Goal: Task Accomplishment & Management: Complete application form

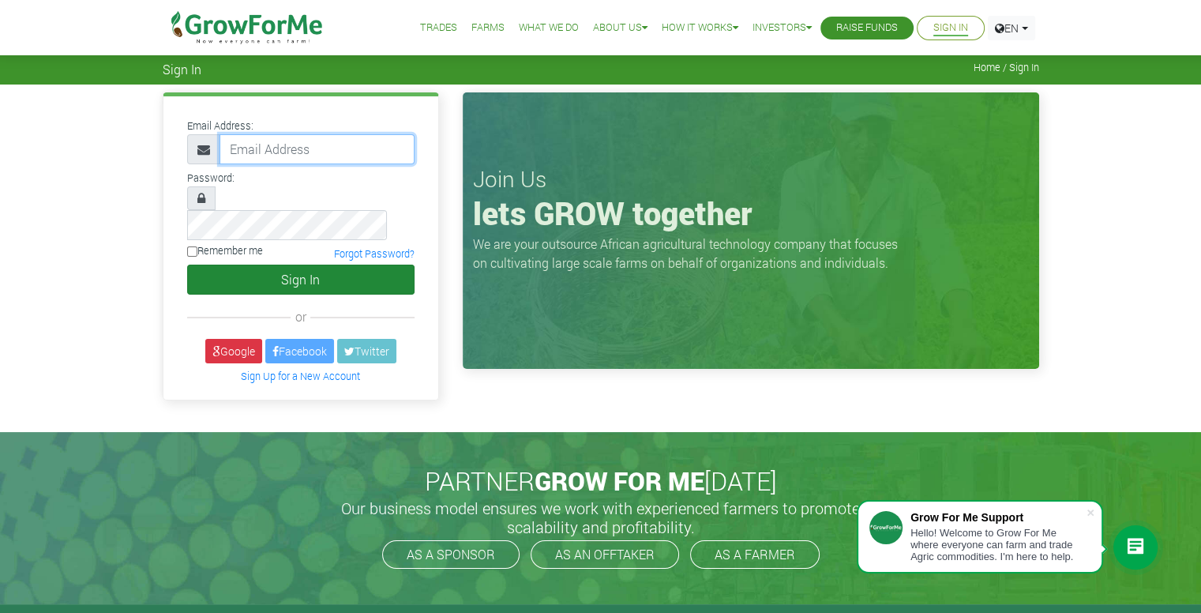
type input "iamarthurdavid247@gmail.com"
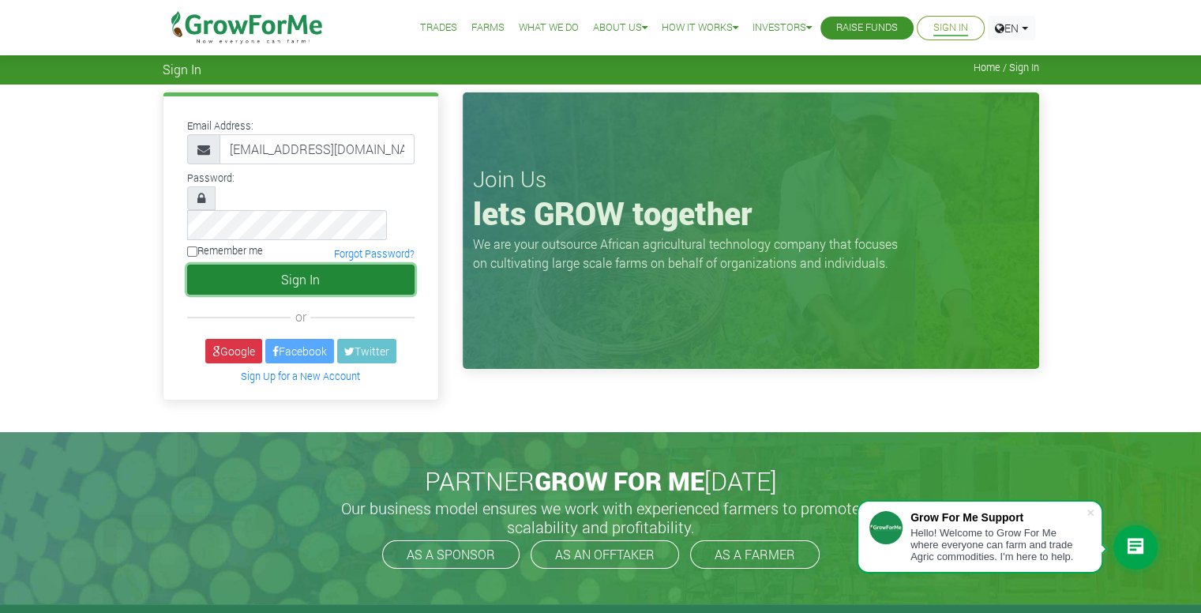
click at [285, 264] on button "Sign In" at bounding box center [300, 279] width 227 height 30
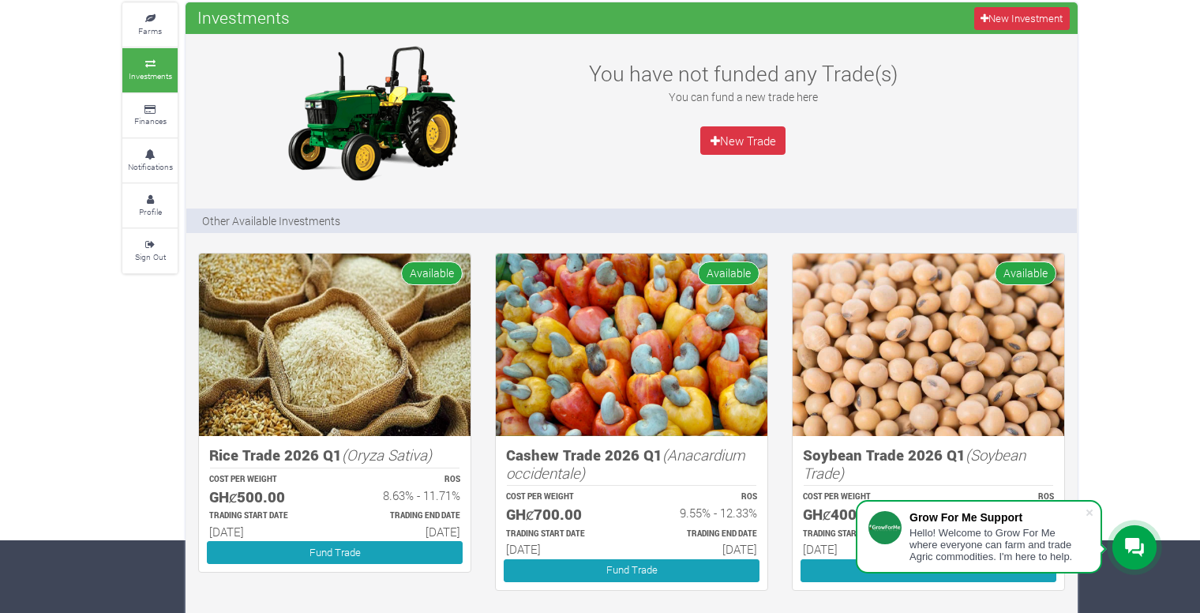
scroll to position [28, 0]
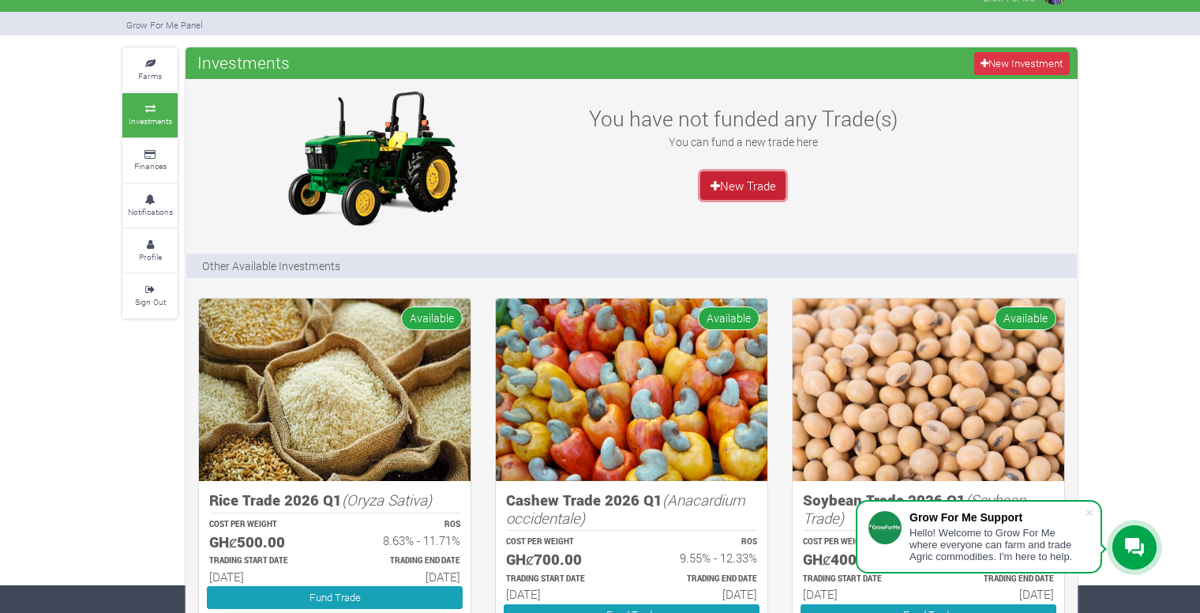
click at [739, 179] on link "New Trade" at bounding box center [742, 185] width 85 height 28
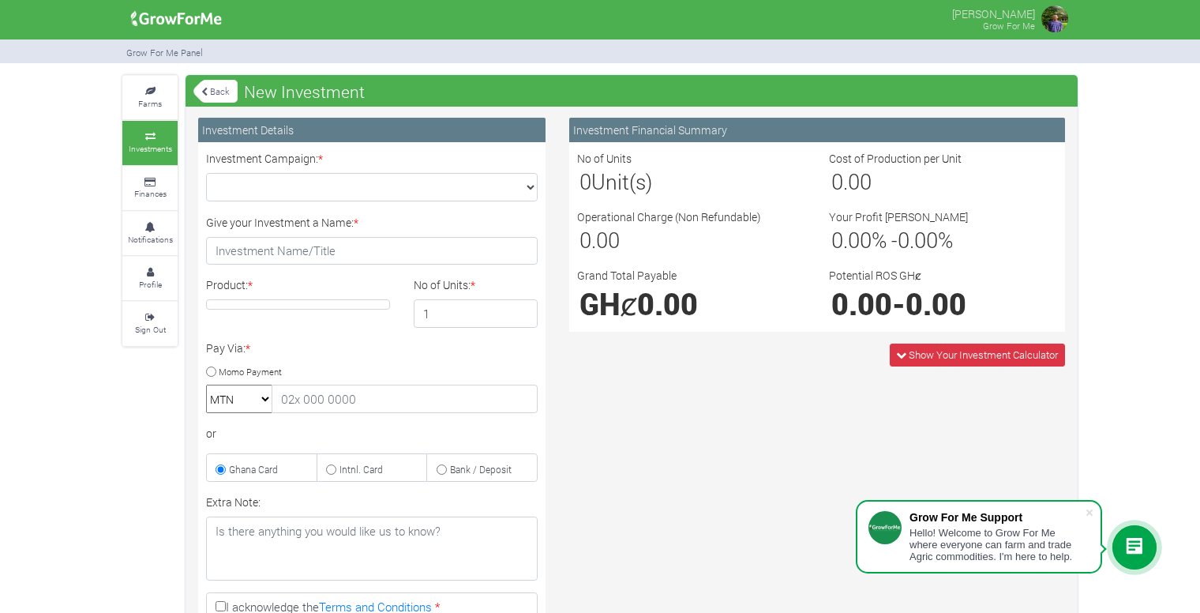
click at [336, 298] on div "Product: *" at bounding box center [298, 301] width 208 height 51
click at [333, 302] on h4 at bounding box center [298, 304] width 184 height 10
click at [524, 187] on select "Cocoa/Shearnut Trade 2026 Q1 (Cocoa Trade :: 01st Jan 2026 - 30th Jun 2026) Mai…" at bounding box center [372, 187] width 332 height 28
select select "53"
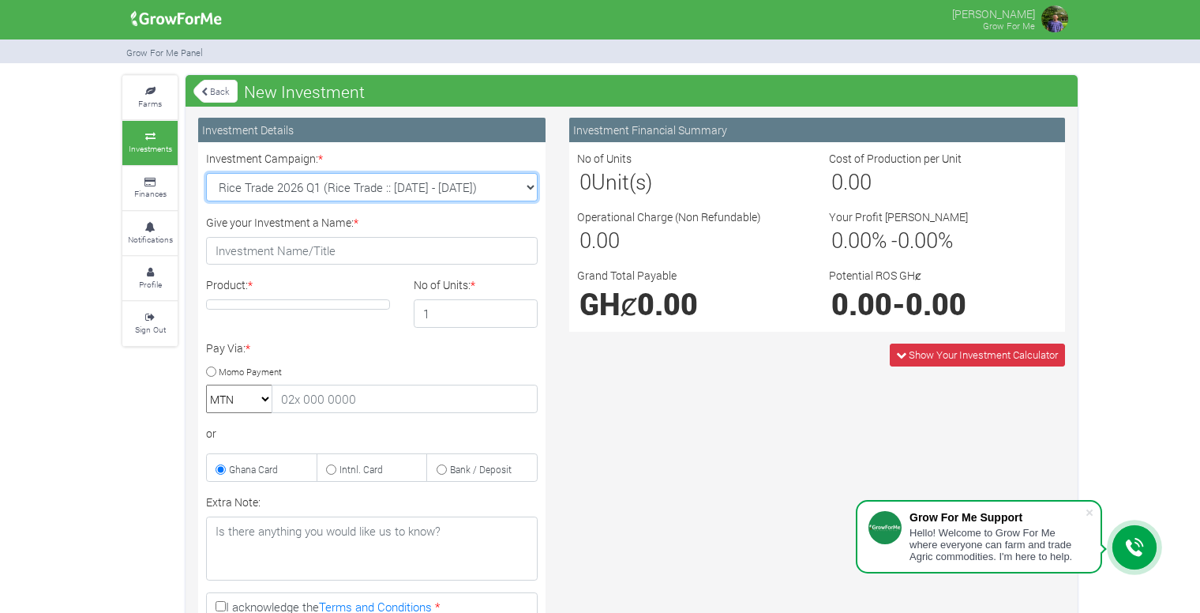
click at [206, 173] on select "Cocoa/Shearnut Trade 2026 Q1 (Cocoa Trade :: 01st Jan 2026 - 30th Jun 2026) Mai…" at bounding box center [372, 187] width 332 height 28
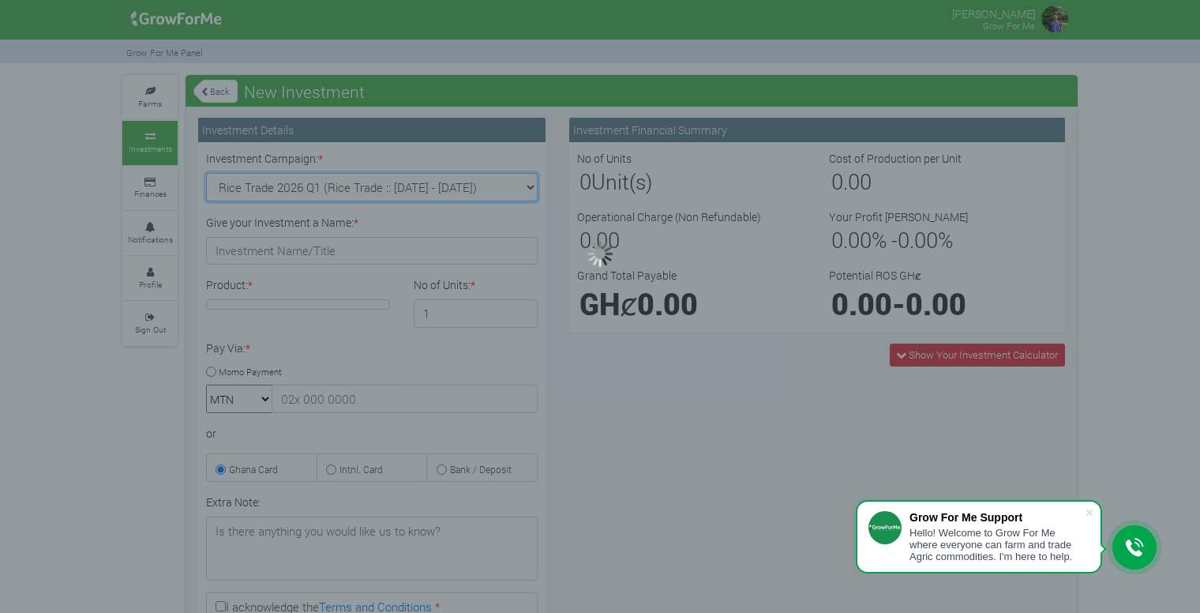
type input "1"
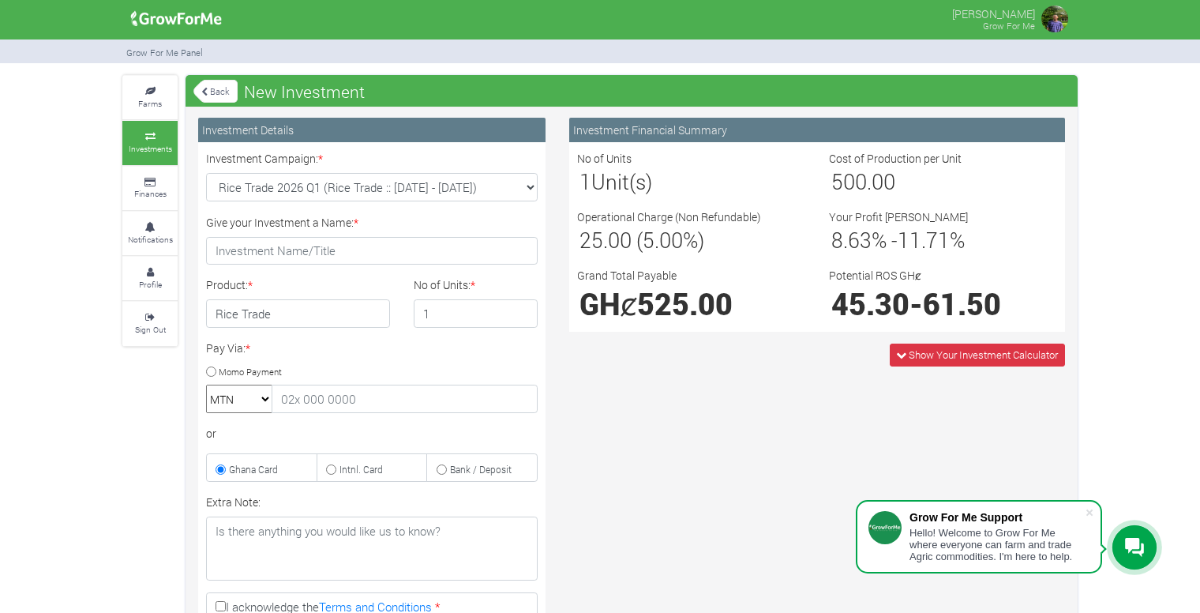
click at [213, 85] on link "Back" at bounding box center [215, 91] width 44 height 26
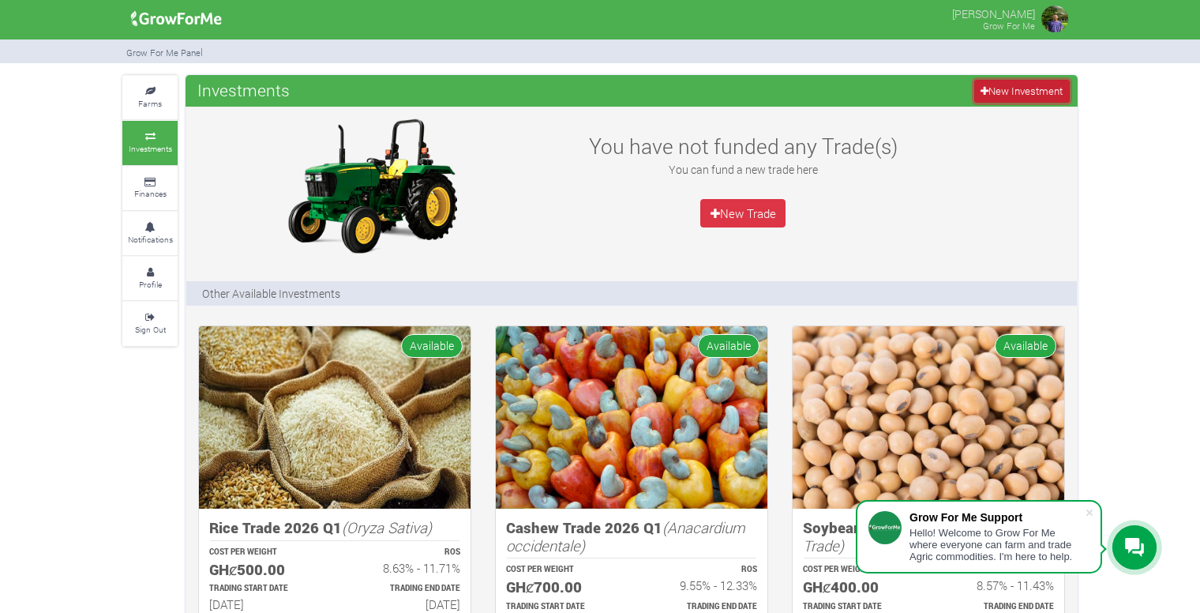
click at [1036, 83] on link "New Investment" at bounding box center [1022, 91] width 96 height 23
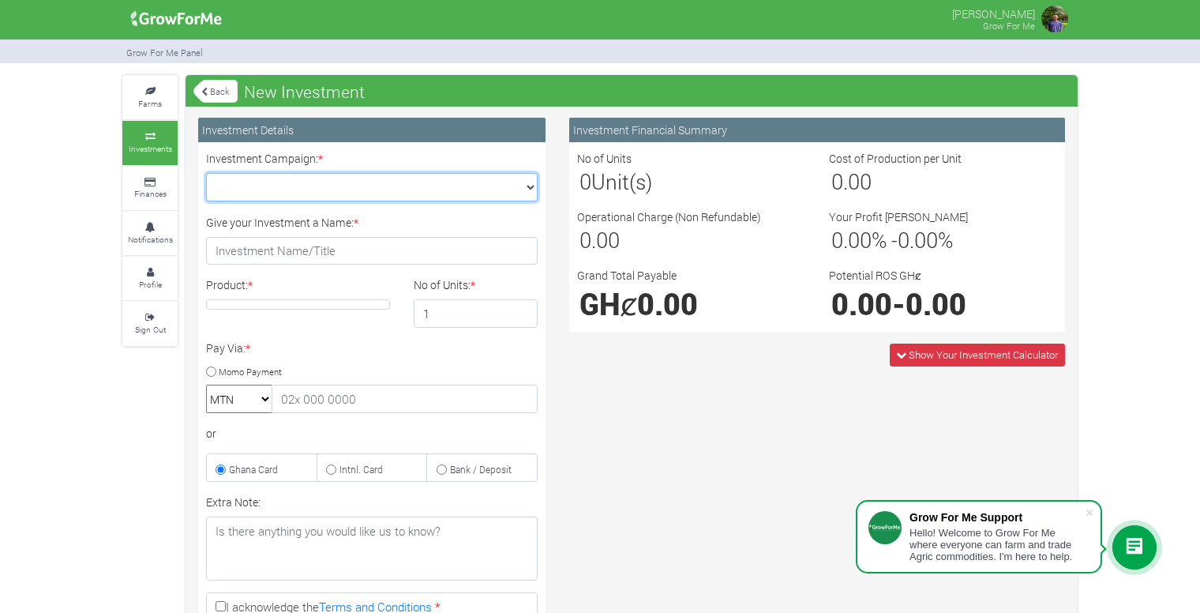
click at [525, 188] on select "Cocoa/Shearnut Trade 2026 Q1 (Cocoa Trade :: 01st Jan 2026 - 30th Jun 2026) Mai…" at bounding box center [372, 187] width 332 height 28
select select "50"
click at [206, 173] on select "Cocoa/Shearnut Trade 2026 Q1 (Cocoa Trade :: 01st Jan 2026 - 30th Jun 2026) Mai…" at bounding box center [372, 187] width 332 height 28
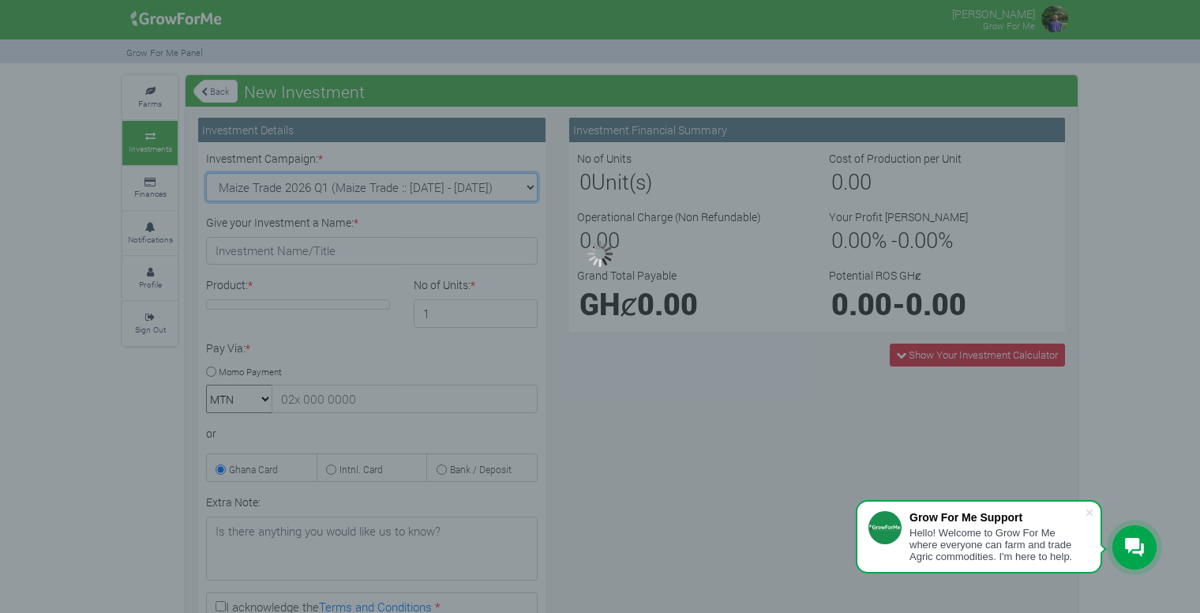
type input "1"
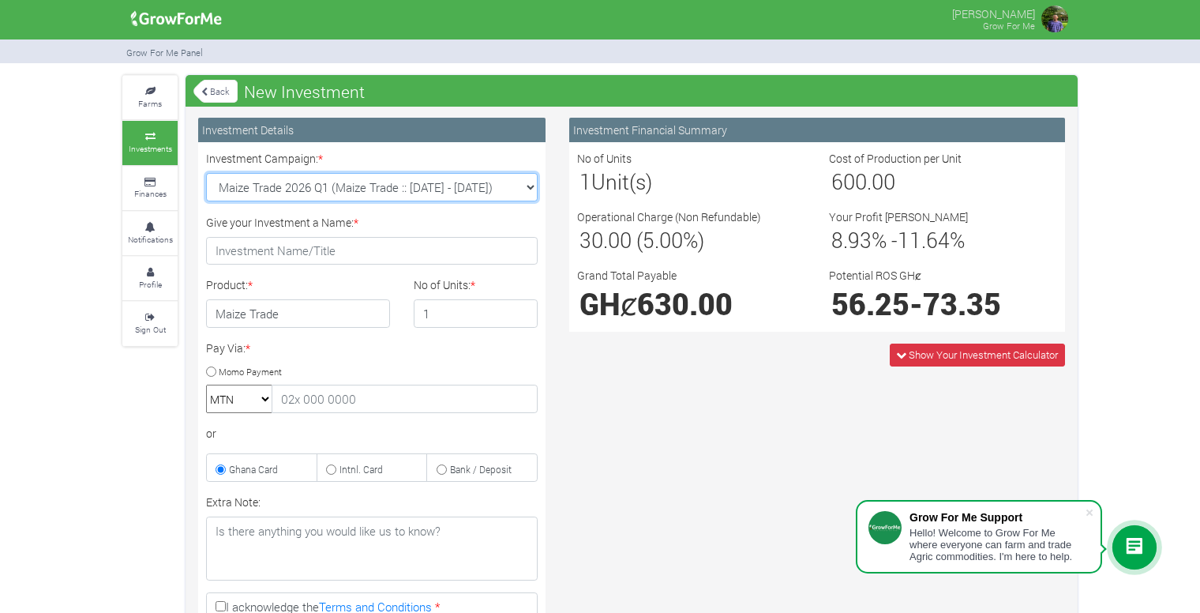
click at [531, 183] on select "Cocoa/Shearnut Trade 2026 Q1 (Cocoa Trade :: 01st Jan 2026 - 30th Jun 2026) Mai…" at bounding box center [372, 187] width 332 height 28
select select "54"
click at [206, 173] on select "Cocoa/Shearnut Trade 2026 Q1 (Cocoa Trade :: 01st Jan 2026 - 30th Jun 2026) Mai…" at bounding box center [372, 187] width 332 height 28
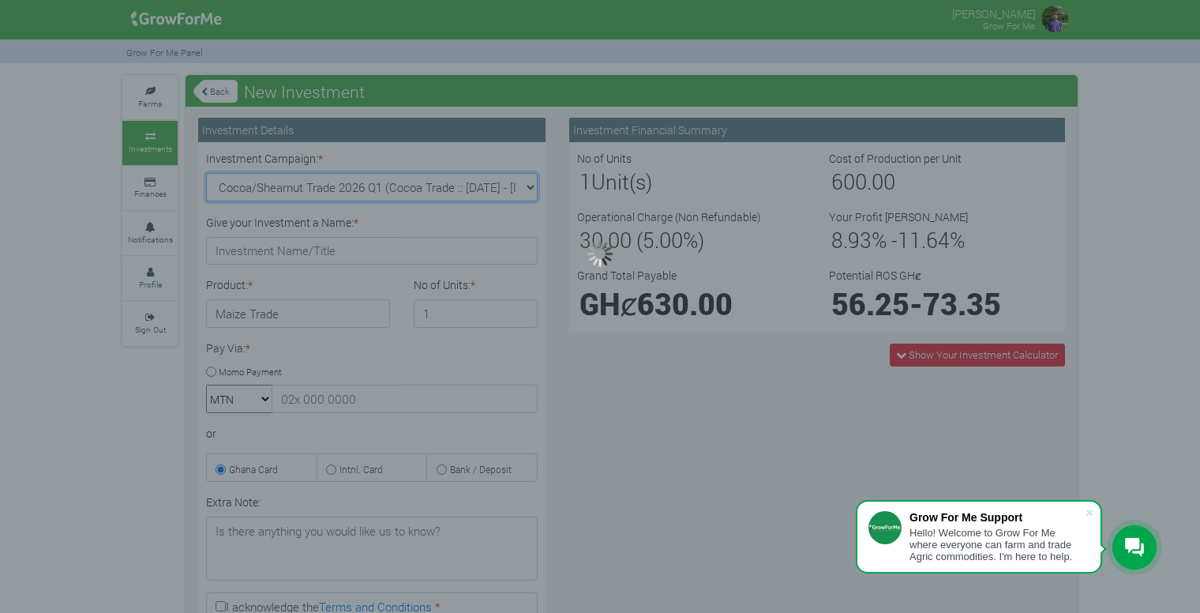
type input "1"
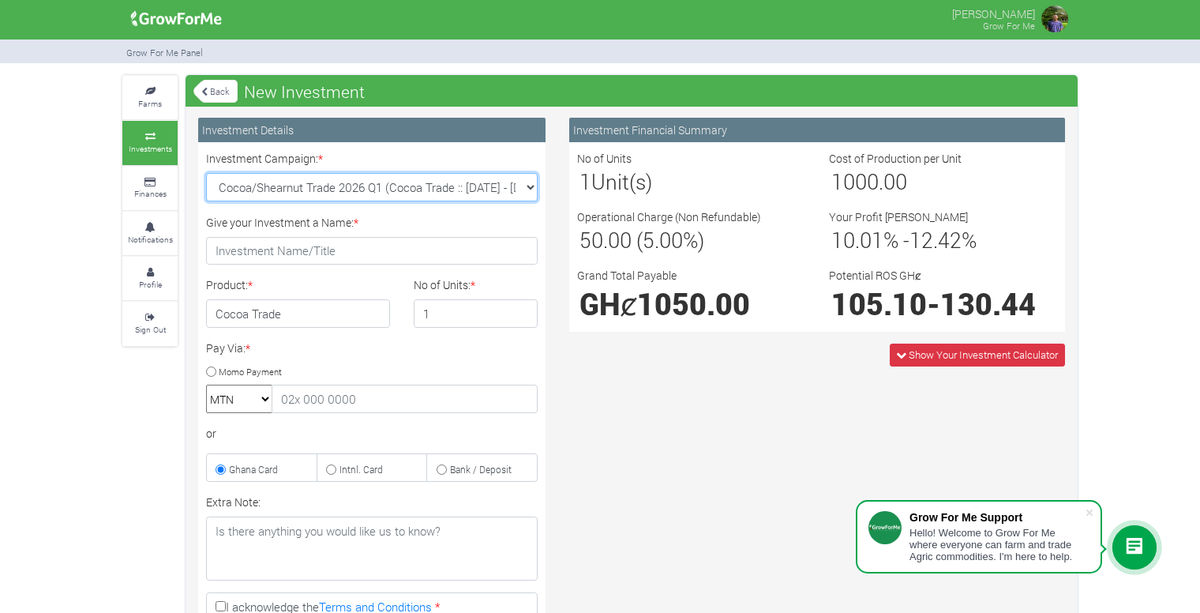
click at [527, 184] on select "Cocoa/Shearnut Trade 2026 Q1 (Cocoa Trade :: 01st Jan 2026 - 30th Jun 2026) Mai…" at bounding box center [372, 187] width 332 height 28
select select "42"
click at [206, 173] on select "Cocoa/Shearnut Trade 2026 Q1 (Cocoa Trade :: 01st Jan 2026 - 30th Jun 2026) Mai…" at bounding box center [372, 187] width 332 height 28
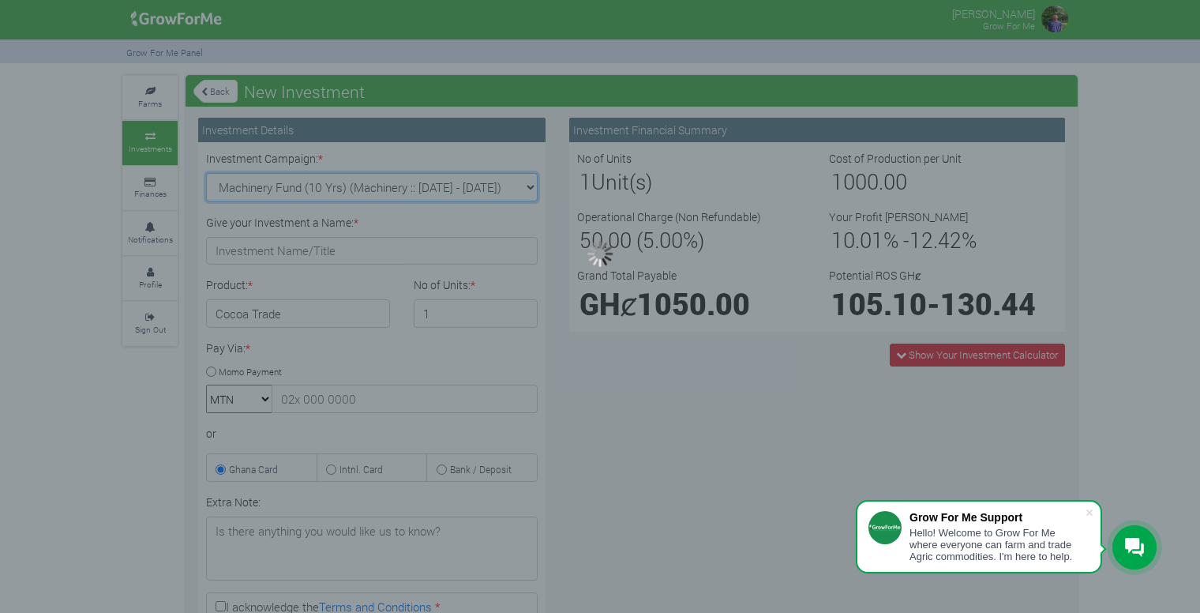
type input "1"
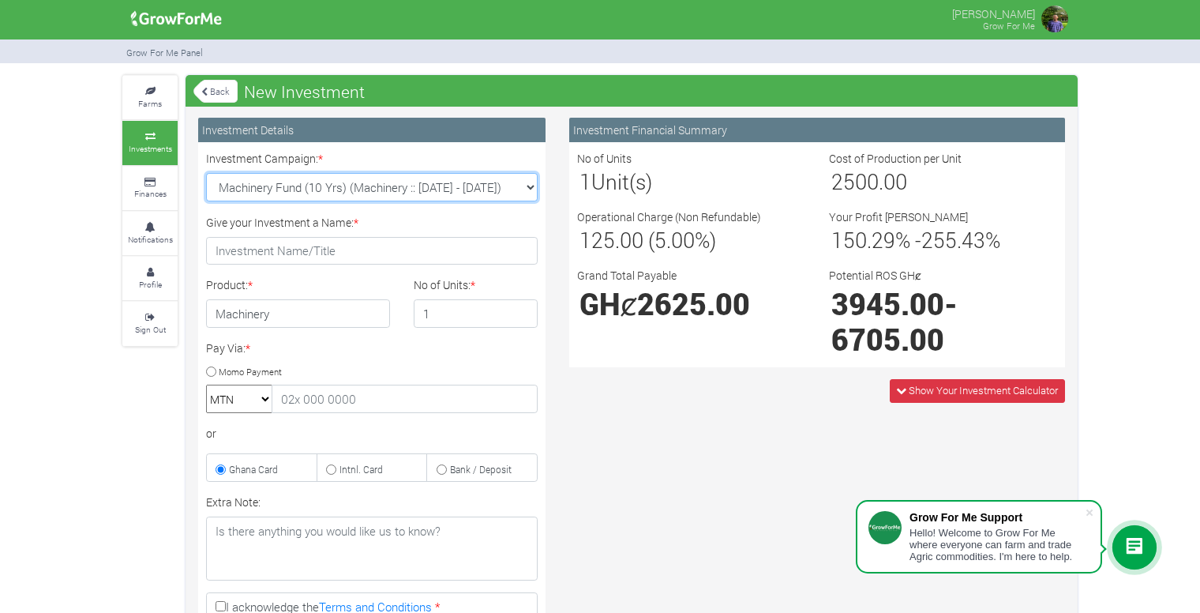
click at [520, 180] on select "Cocoa/Shearnut Trade 2026 Q1 (Cocoa Trade :: 01st Jan 2026 - 30th Jun 2026) Mai…" at bounding box center [372, 187] width 332 height 28
select select "51"
click at [206, 173] on select "Cocoa/Shearnut Trade 2026 Q1 (Cocoa Trade :: 01st Jan 2026 - 30th Jun 2026) Mai…" at bounding box center [372, 187] width 332 height 28
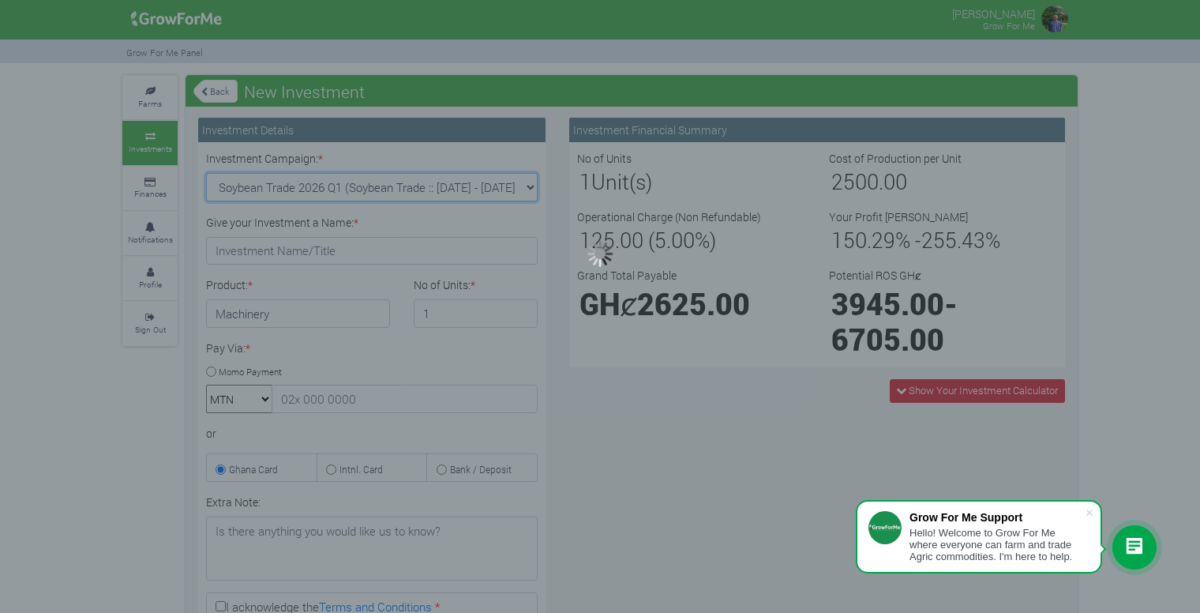
type input "1"
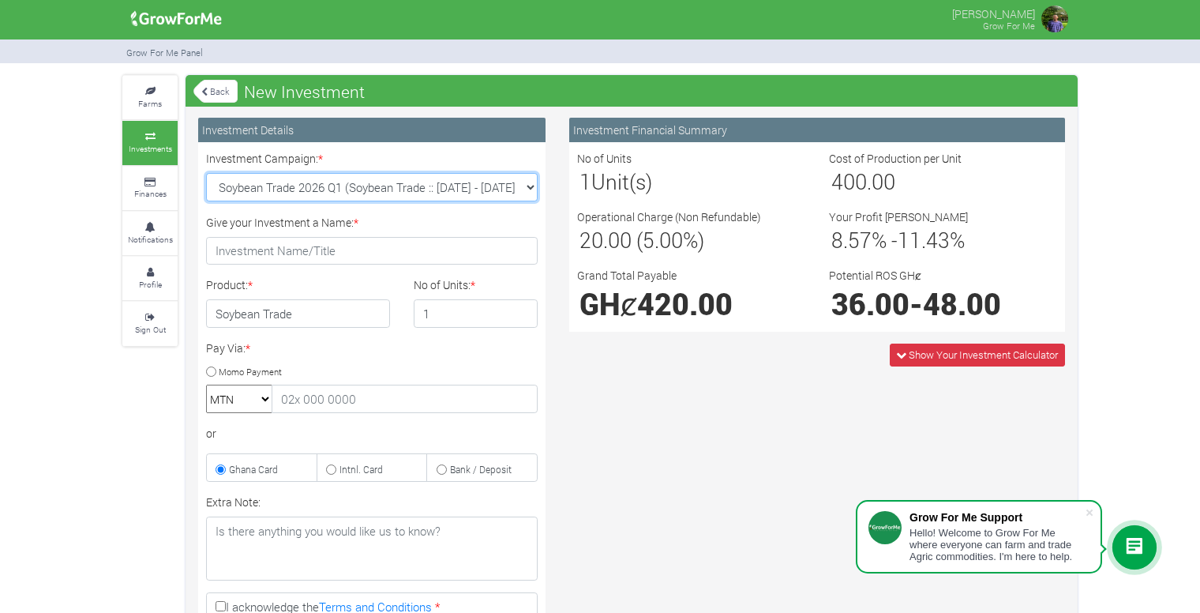
click at [530, 188] on select "Cocoa/Shearnut Trade 2026 Q1 (Cocoa Trade :: 01st Jan 2026 - 30th Jun 2026) Mai…" at bounding box center [372, 187] width 332 height 28
select select "52"
click at [206, 173] on select "Cocoa/Shearnut Trade 2026 Q1 (Cocoa Trade :: 01st Jan 2026 - 30th Jun 2026) Mai…" at bounding box center [372, 187] width 332 height 28
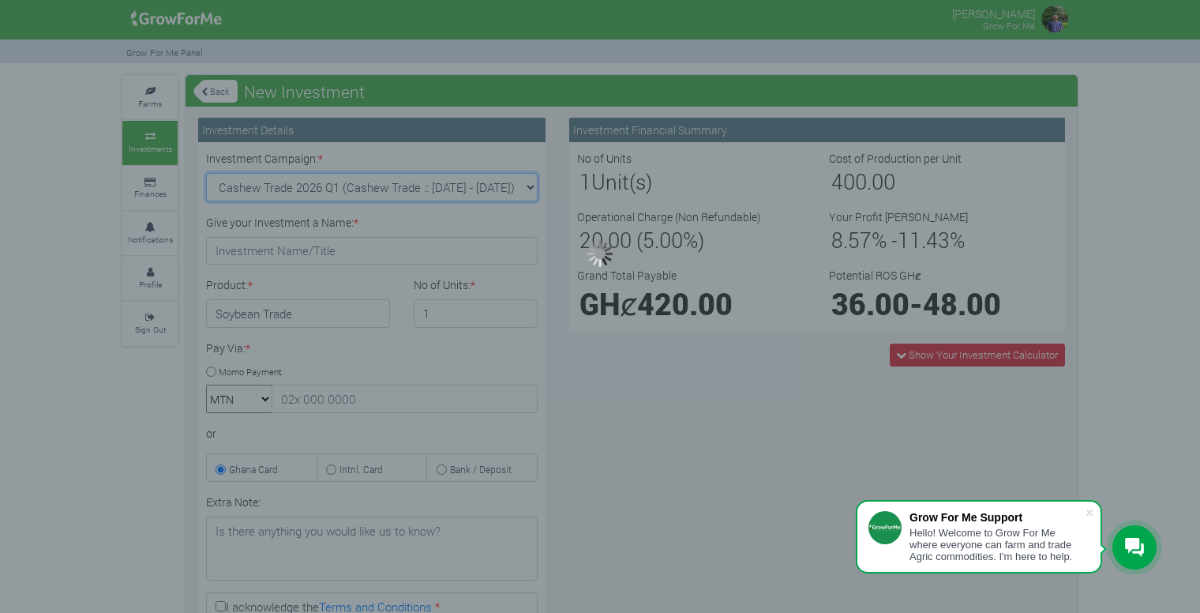
type input "1"
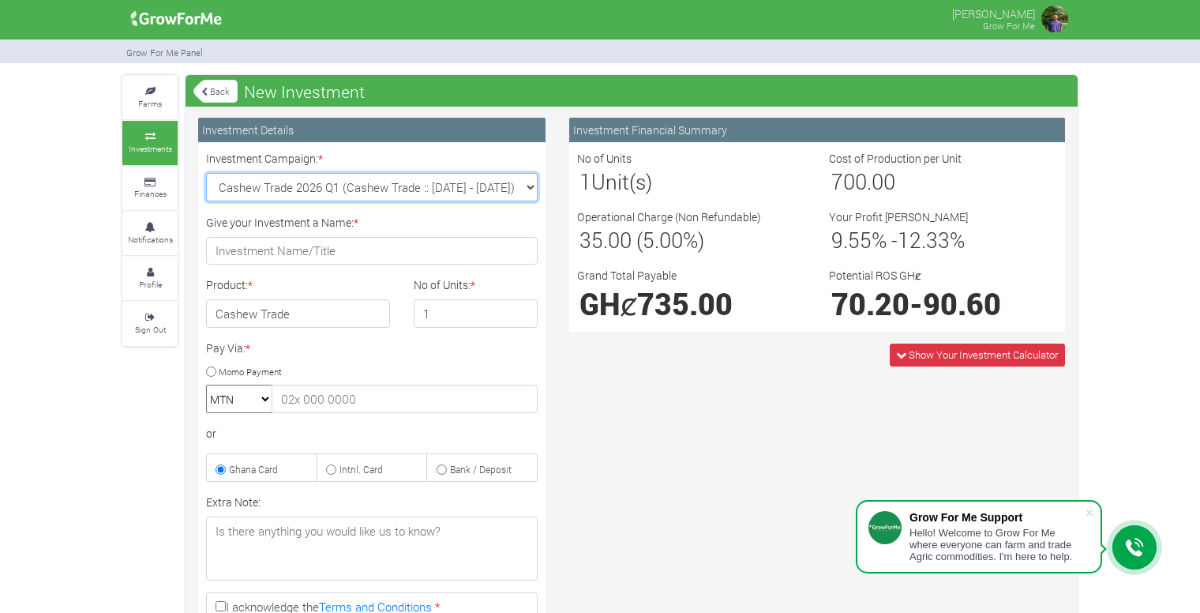
click at [530, 187] on select "Cocoa/Shearnut Trade 2026 Q1 (Cocoa Trade :: 01st Jan 2026 - 30th Jun 2026) Mai…" at bounding box center [372, 187] width 332 height 28
select select "53"
click at [206, 173] on select "Cocoa/Shearnut Trade 2026 Q1 (Cocoa Trade :: 01st Jan 2026 - 30th Jun 2026) Mai…" at bounding box center [372, 187] width 332 height 28
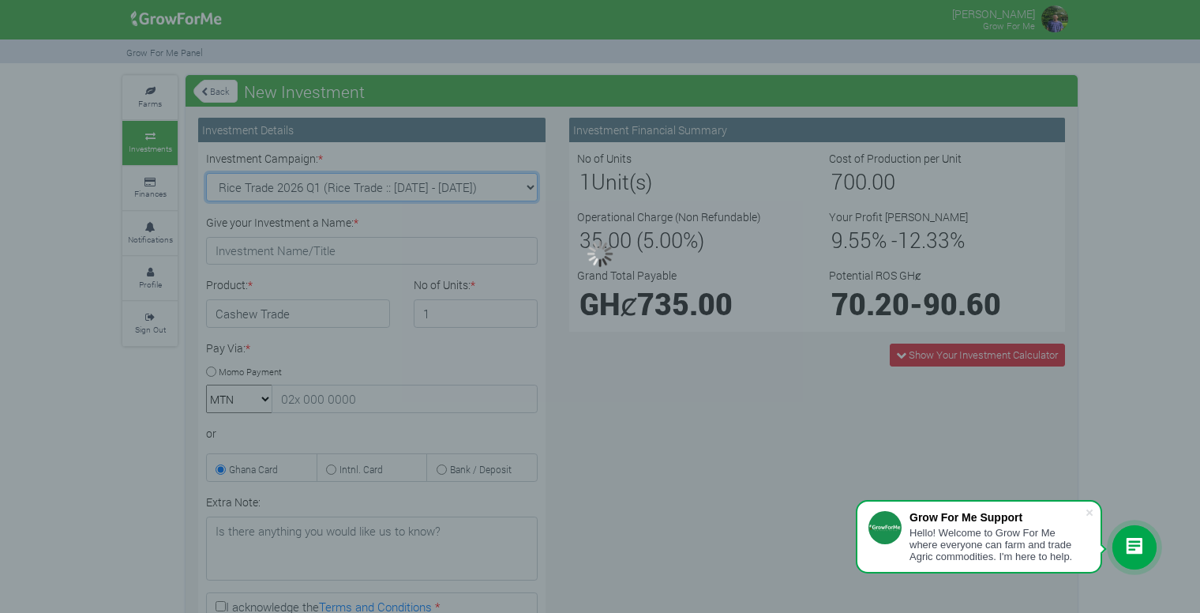
type input "1"
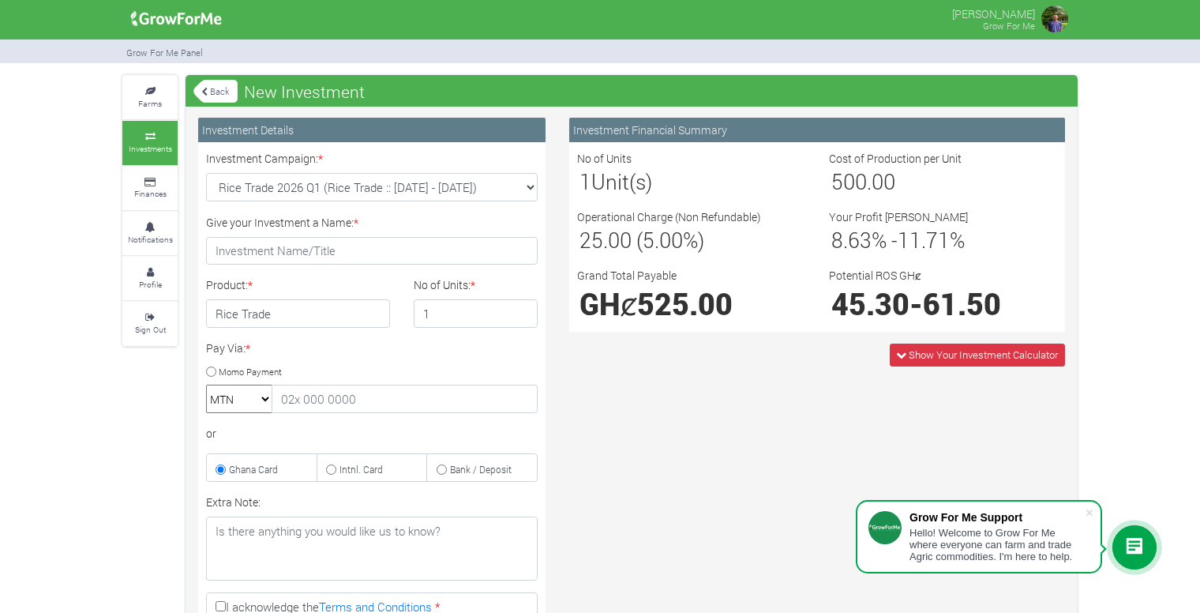
click at [223, 89] on link "Back" at bounding box center [215, 91] width 44 height 26
